Goal: Navigation & Orientation: Find specific page/section

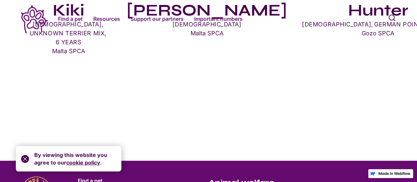
scroll to position [619, 0]
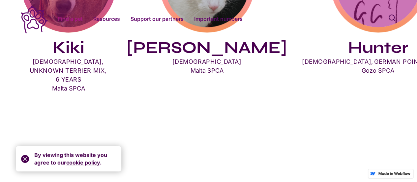
click at [79, 17] on link "Find a pet" at bounding box center [70, 19] width 25 height 8
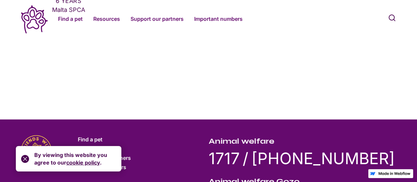
scroll to position [766, 0]
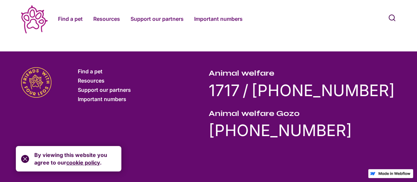
click at [32, 16] on icon at bounding box center [34, 19] width 27 height 28
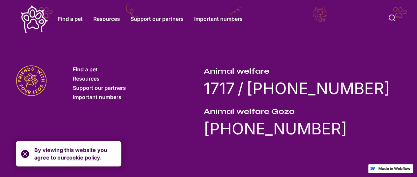
scroll to position [1729, 5]
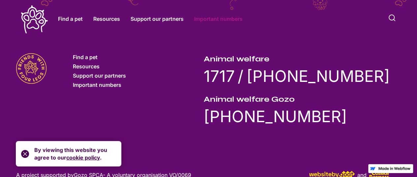
click at [214, 21] on link "Important numbers" at bounding box center [218, 19] width 48 height 8
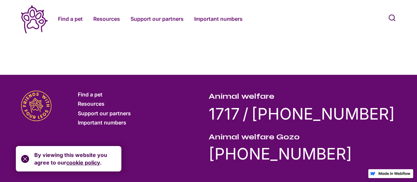
scroll to position [519, 0]
